Goal: Task Accomplishment & Management: Use online tool/utility

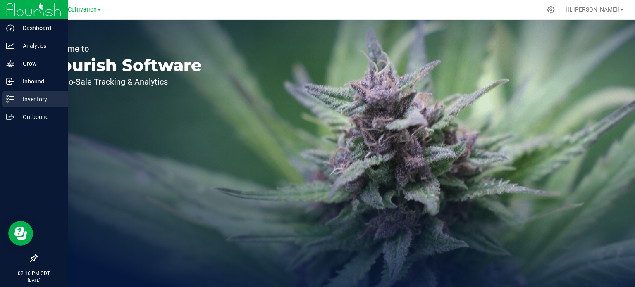
click at [25, 98] on p "Inventory" at bounding box center [39, 99] width 50 height 10
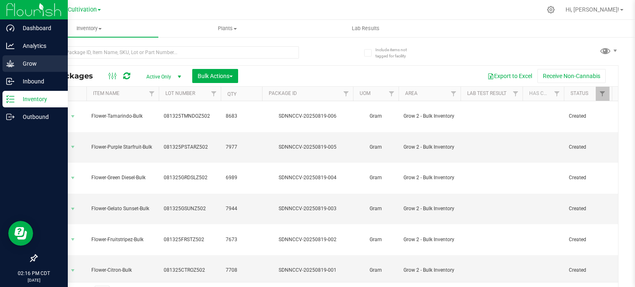
click at [11, 64] on icon at bounding box center [10, 63] width 8 height 7
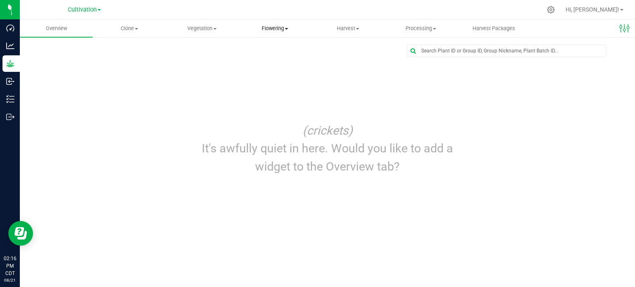
click at [268, 28] on span "Flowering" at bounding box center [275, 28] width 72 height 7
click at [260, 61] on span "Flowering groups" at bounding box center [273, 59] width 69 height 7
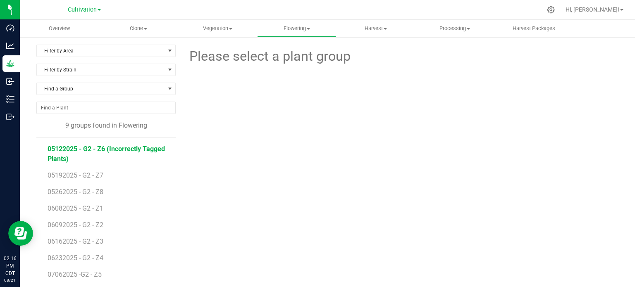
click at [91, 150] on span "05122025 - G2 - Z6 (Incorrectly Tagged Plants)" at bounding box center [106, 154] width 117 height 18
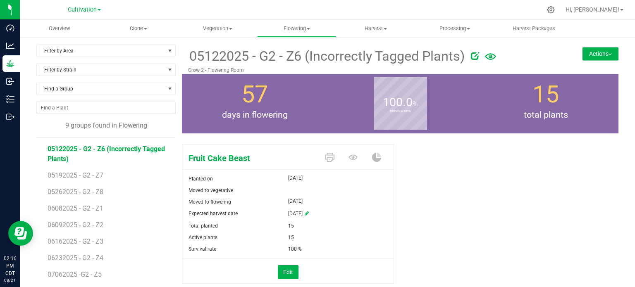
click at [602, 54] on button "Actions" at bounding box center [601, 53] width 36 height 13
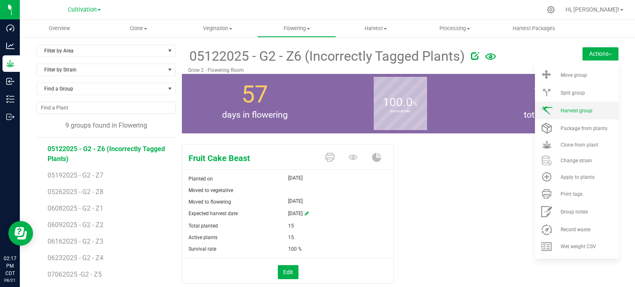
click at [575, 112] on span "Harvest group" at bounding box center [577, 111] width 32 height 6
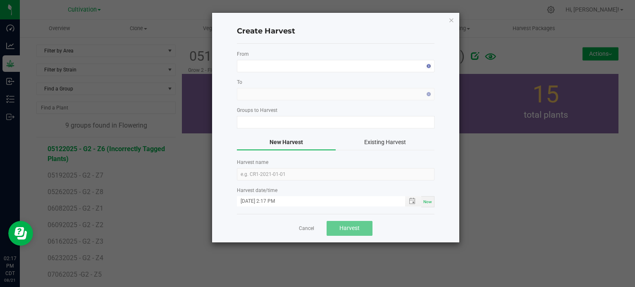
type input "05122025 - G2 - Z6 (Incorrectly Tagged Plants)"
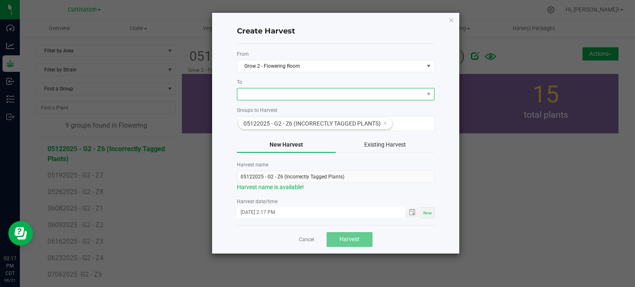
click at [282, 92] on span at bounding box center [330, 94] width 186 height 12
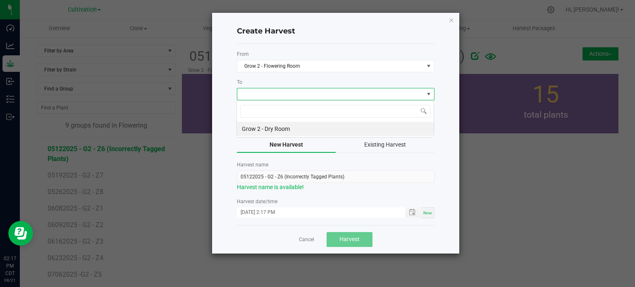
scroll to position [12, 198]
click at [268, 130] on li "Grow 2 - Dry Room" at bounding box center [335, 129] width 197 height 14
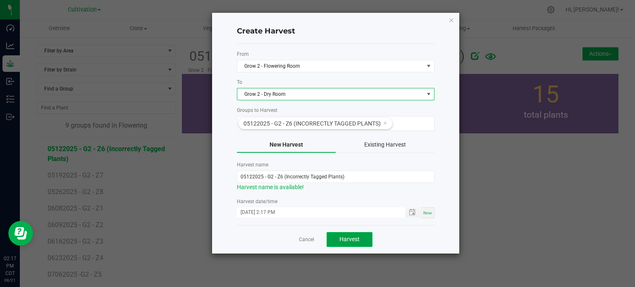
click at [354, 239] on span "Harvest" at bounding box center [349, 239] width 20 height 7
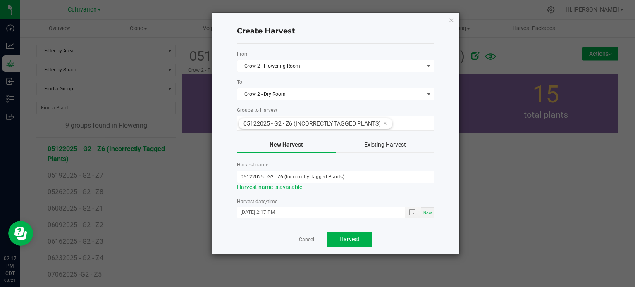
click at [377, 144] on button "Existing Harvest" at bounding box center [385, 145] width 99 height 16
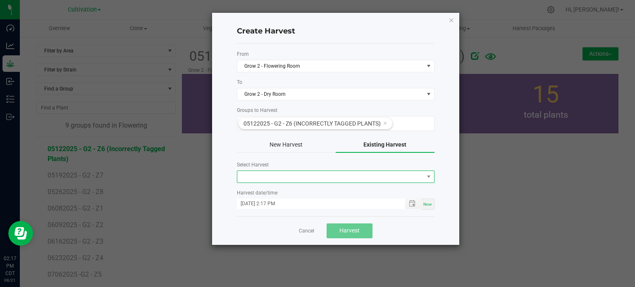
click at [294, 177] on span at bounding box center [330, 177] width 186 height 12
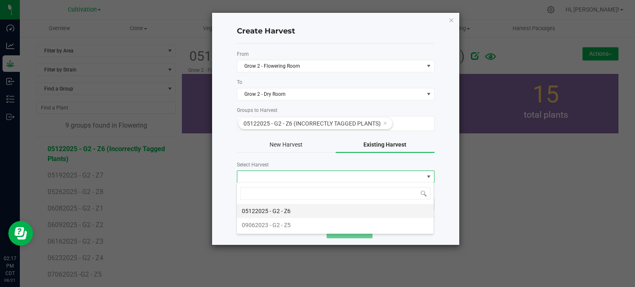
click at [272, 210] on li "05122025 - G2 - Z6" at bounding box center [335, 211] width 197 height 14
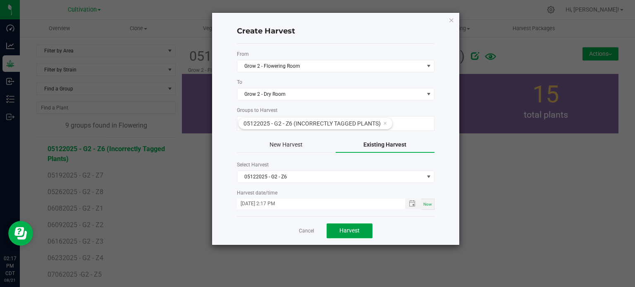
click at [349, 231] on span "Harvest" at bounding box center [349, 230] width 20 height 7
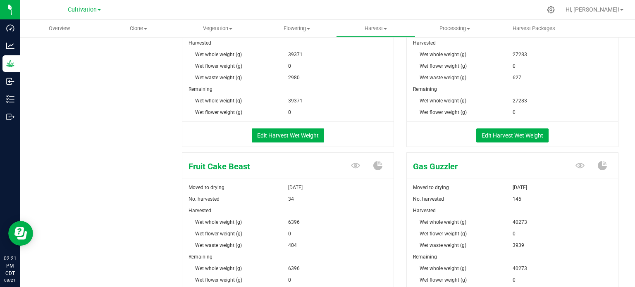
scroll to position [207, 0]
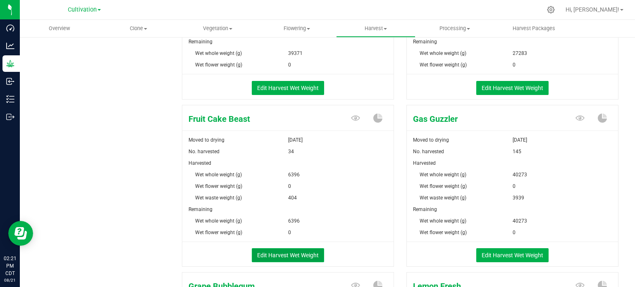
click at [291, 254] on button "Edit Harvest Wet Weight" at bounding box center [288, 256] width 72 height 14
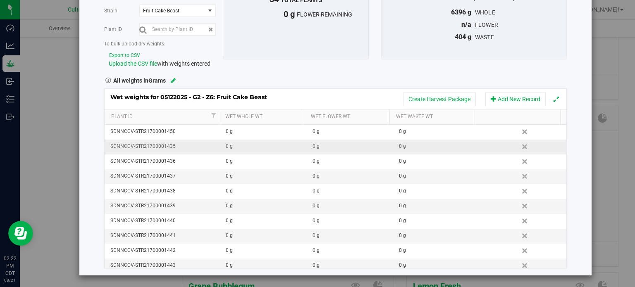
click at [186, 146] on div "SDNNCCV-STR21700001435" at bounding box center [164, 147] width 109 height 8
click at [240, 144] on div "0 g" at bounding box center [266, 147] width 80 height 8
type input "3696"
click at [326, 146] on div "Wet weights for 05122025 - G2 - Z6: Fruit Cake Beast Create Harvest Package Add…" at bounding box center [335, 178] width 463 height 181
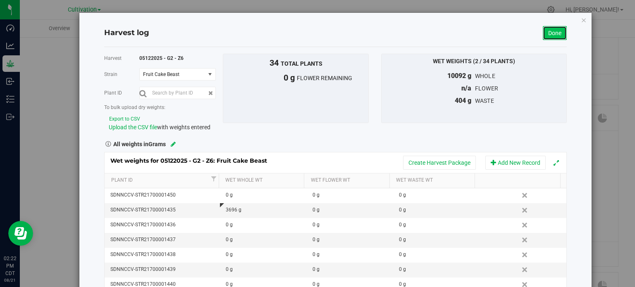
click at [546, 34] on link "Done" at bounding box center [555, 33] width 24 height 14
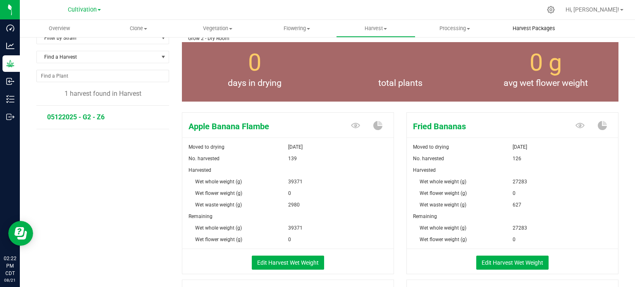
scroll to position [207, 0]
